Goal: Task Accomplishment & Management: Manage account settings

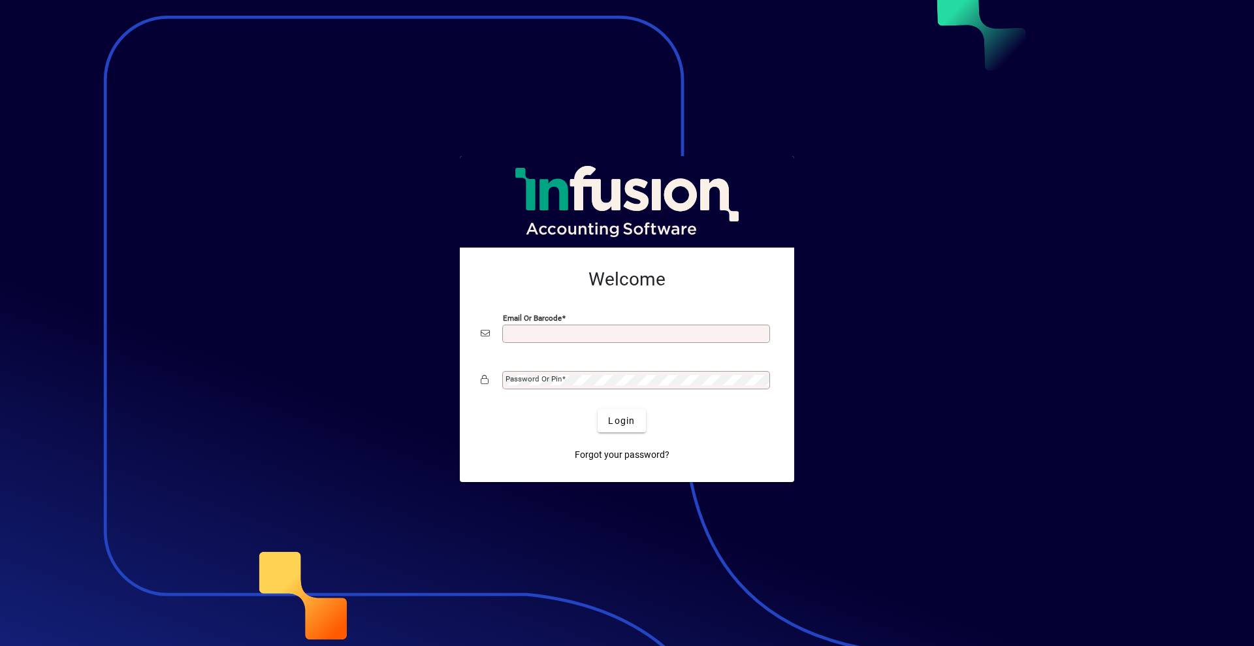
click at [515, 337] on input "Email or Barcode" at bounding box center [637, 333] width 264 height 10
type input "**********"
click at [516, 381] on mat-label "Password or Pin" at bounding box center [533, 378] width 56 height 9
click at [598, 409] on button "Login" at bounding box center [622, 421] width 48 height 24
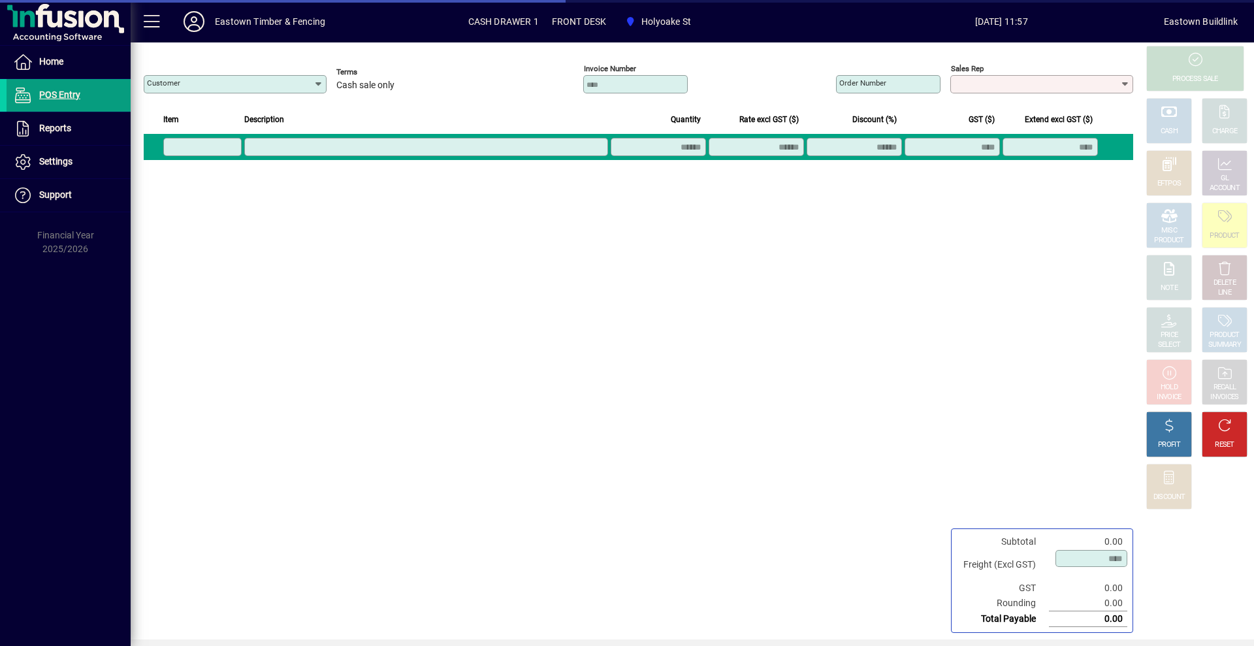
type input "**********"
click at [1216, 325] on icon at bounding box center [1224, 321] width 17 height 14
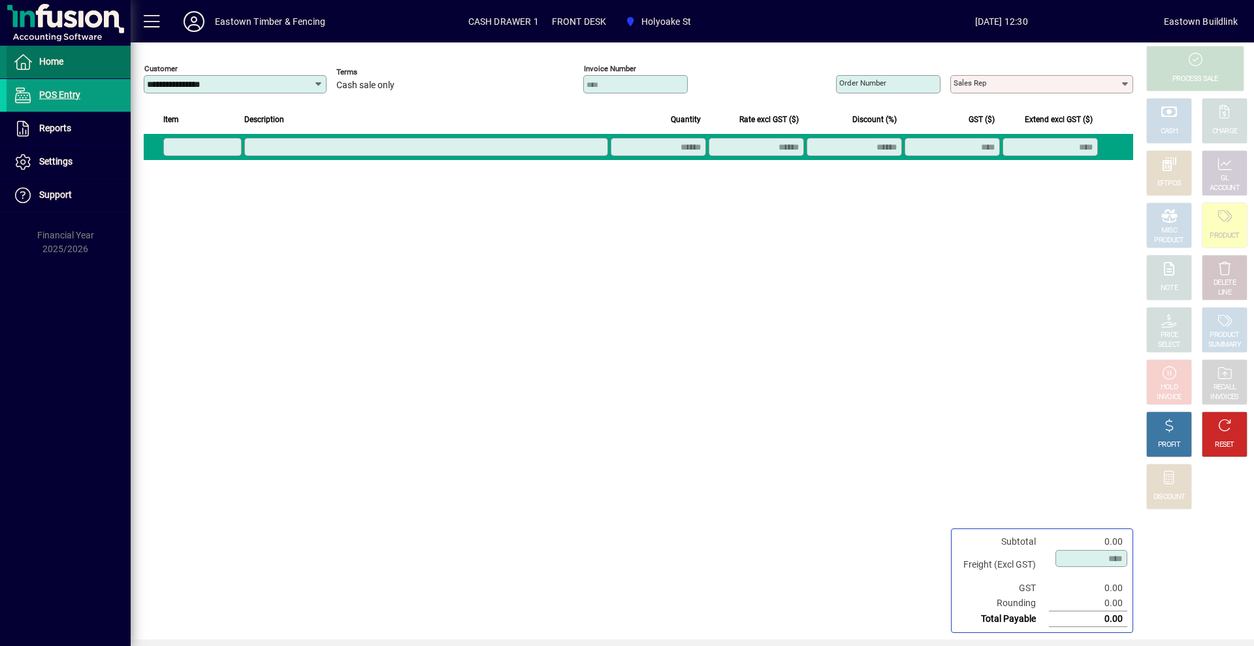
click at [42, 59] on span "Home" at bounding box center [51, 61] width 24 height 10
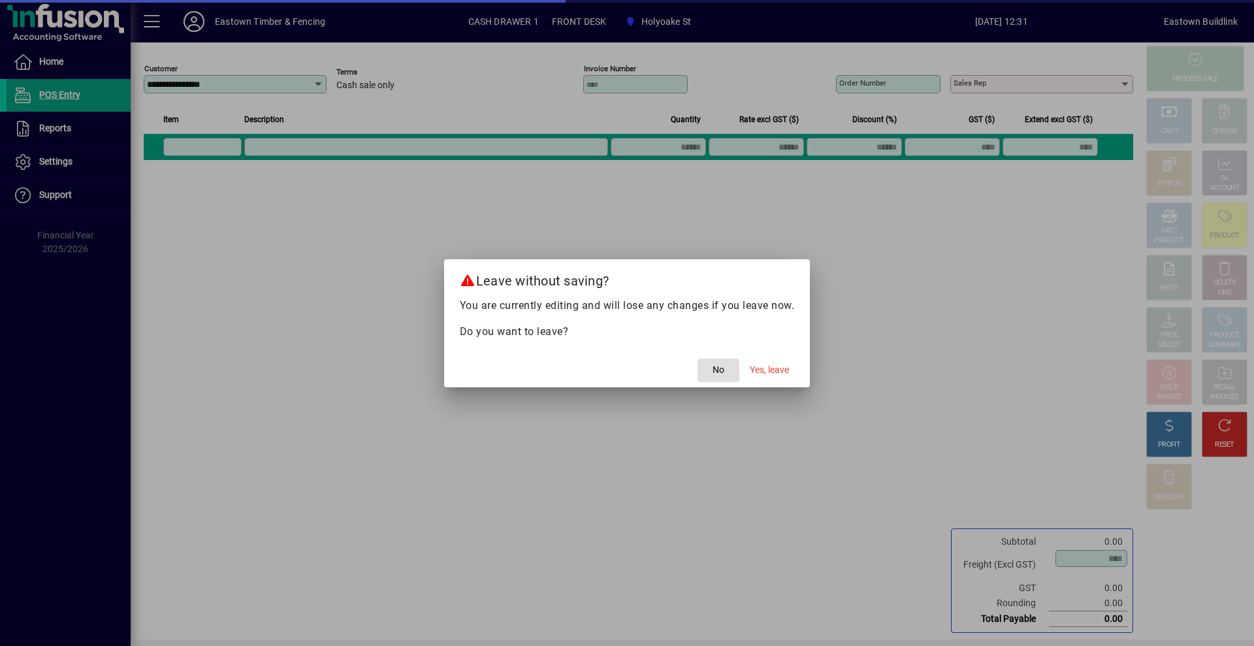
click at [769, 372] on span "Yes, leave" at bounding box center [769, 370] width 39 height 14
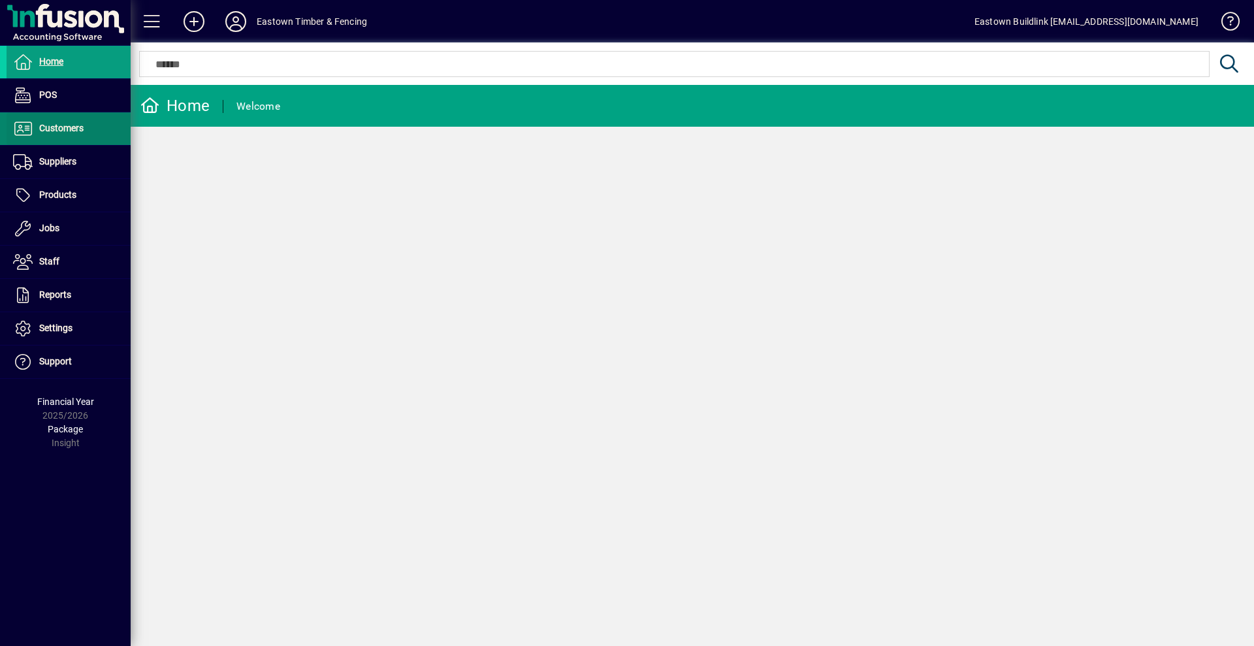
click at [93, 144] on span at bounding box center [69, 128] width 124 height 31
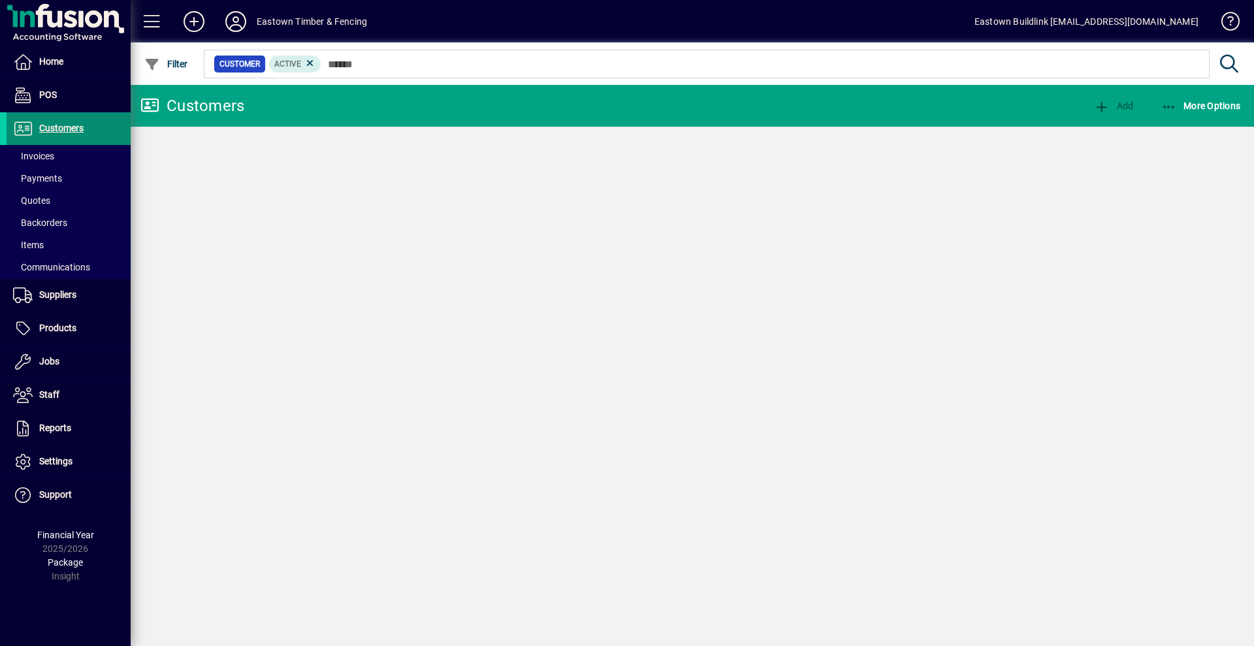
click at [76, 155] on span at bounding box center [69, 155] width 124 height 31
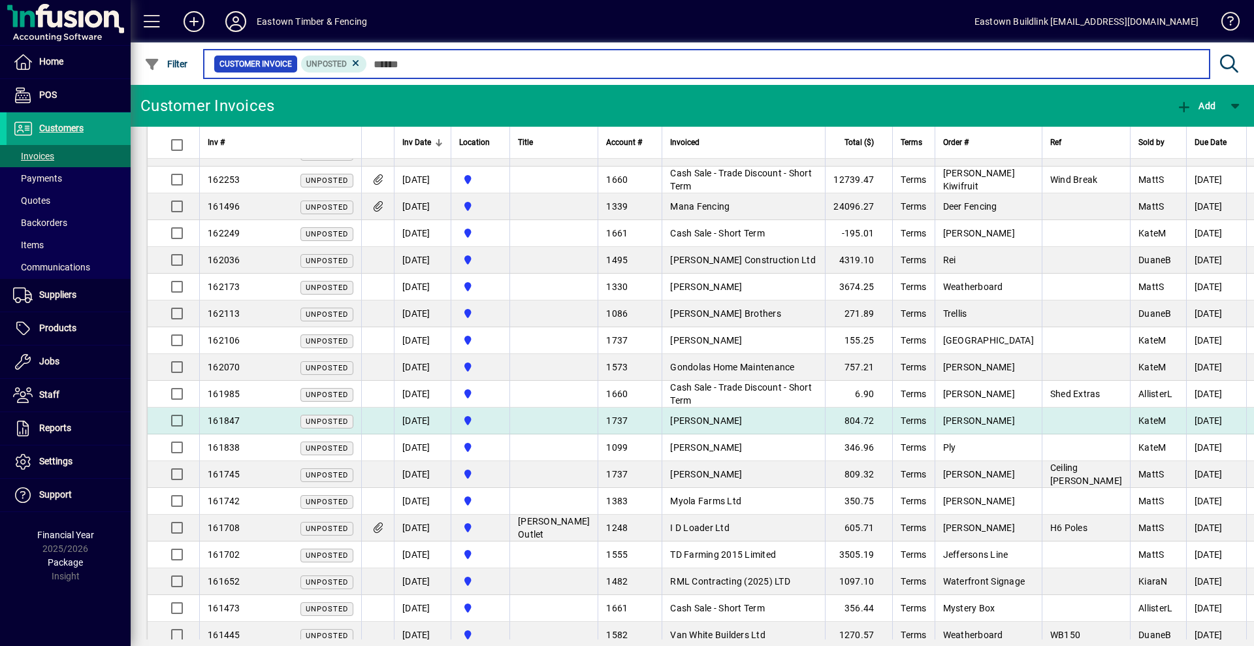
scroll to position [653, 0]
